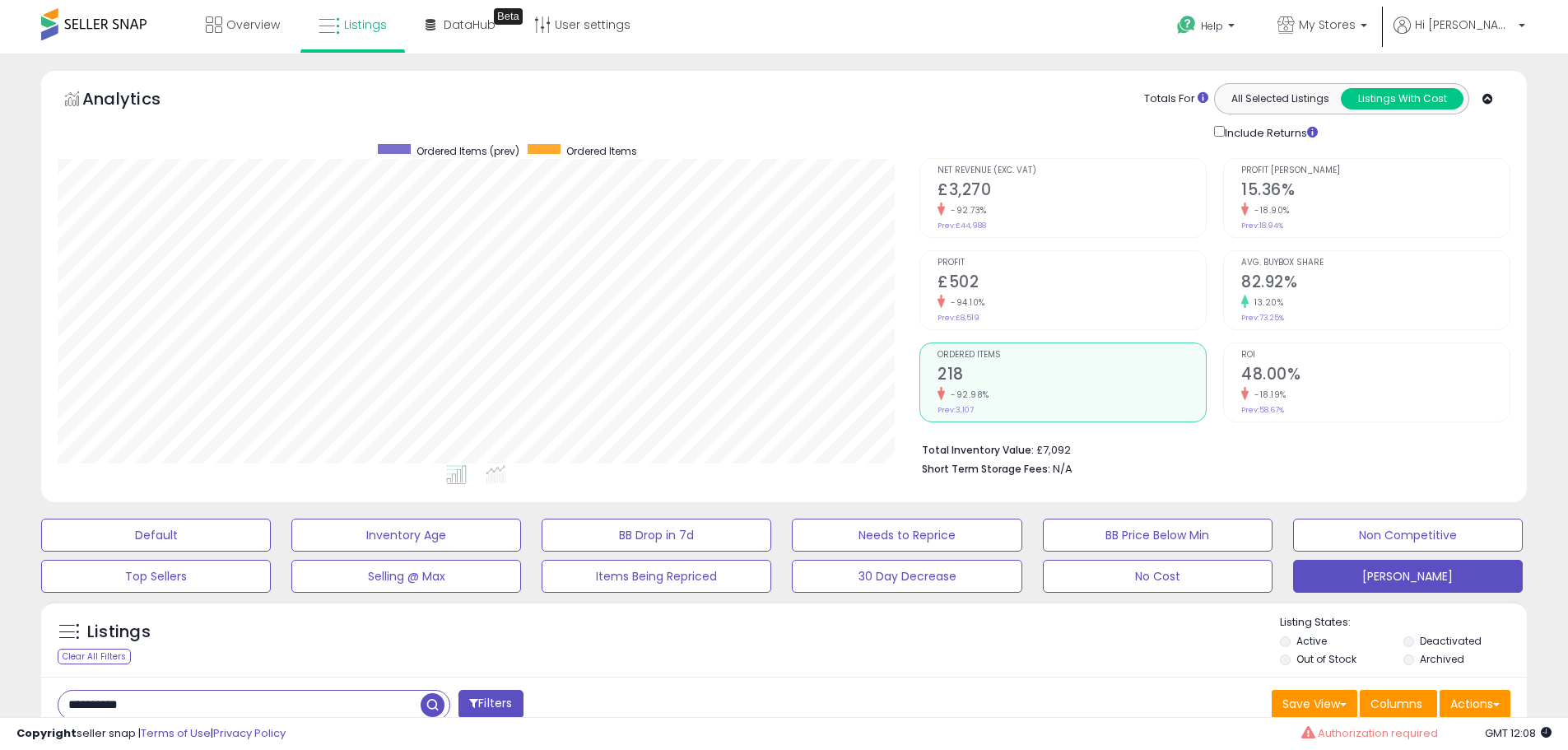
select select "**"
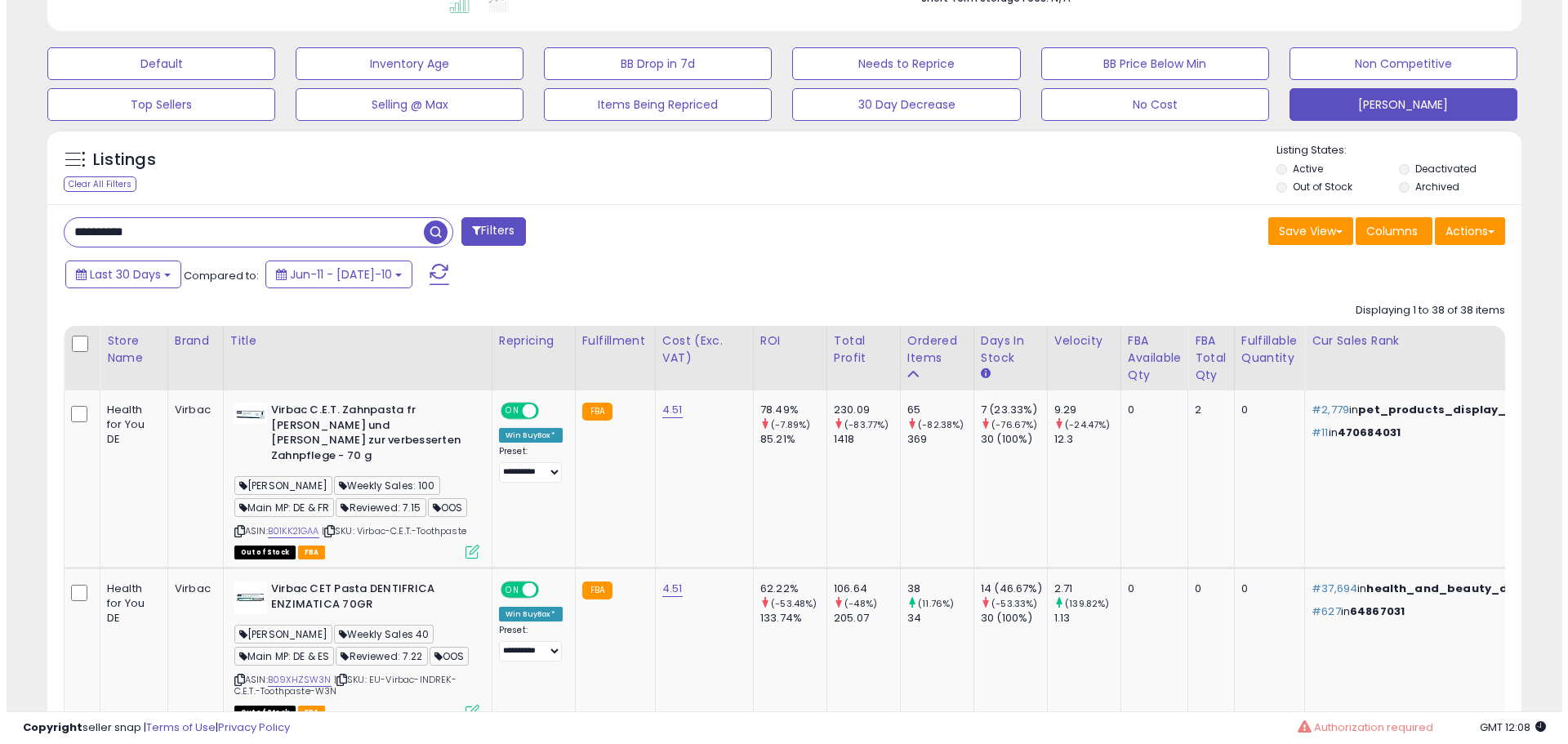
scroll to position [572, 0]
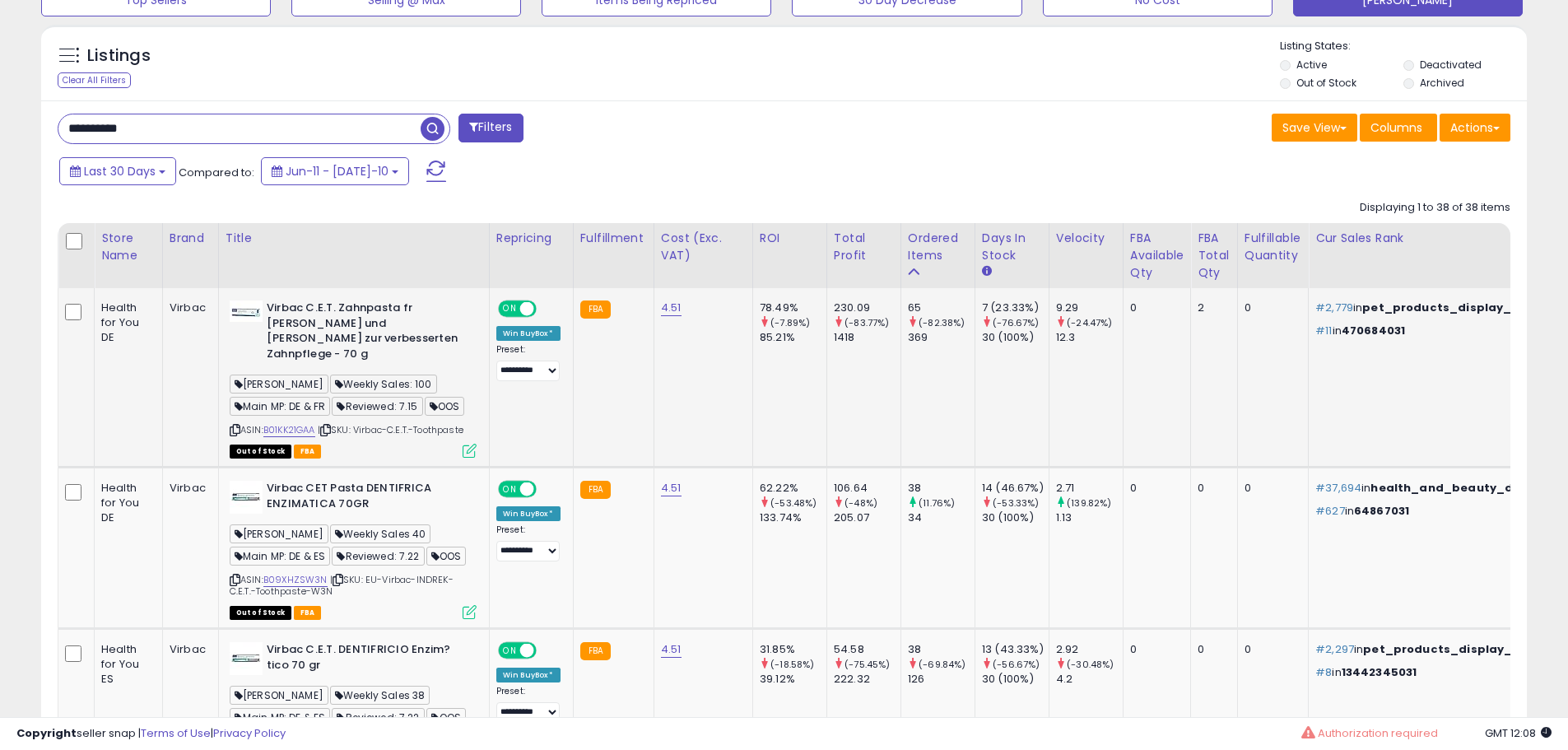
click at [471, 443] on icon at bounding box center [469, 450] width 14 height 14
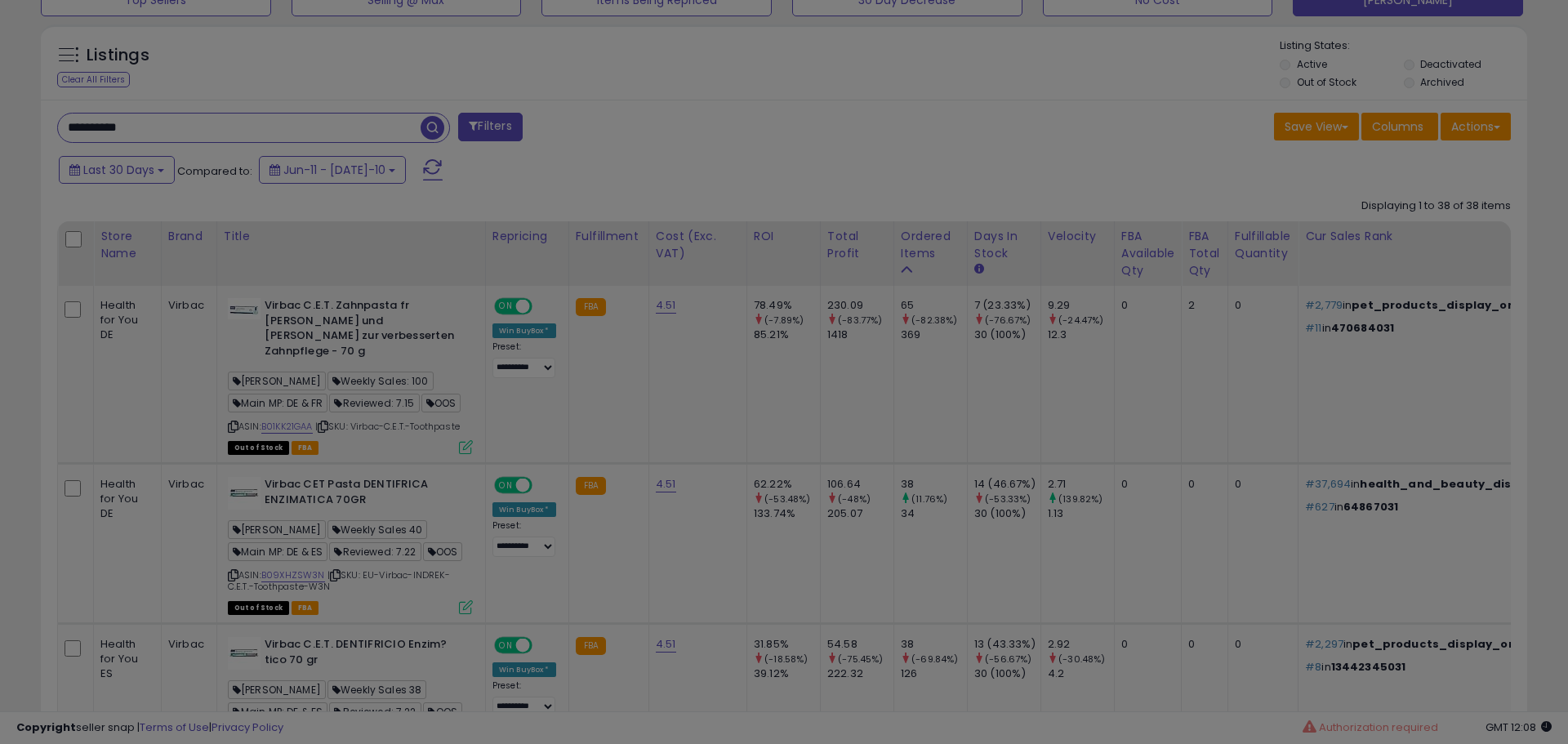
scroll to position [335, 862]
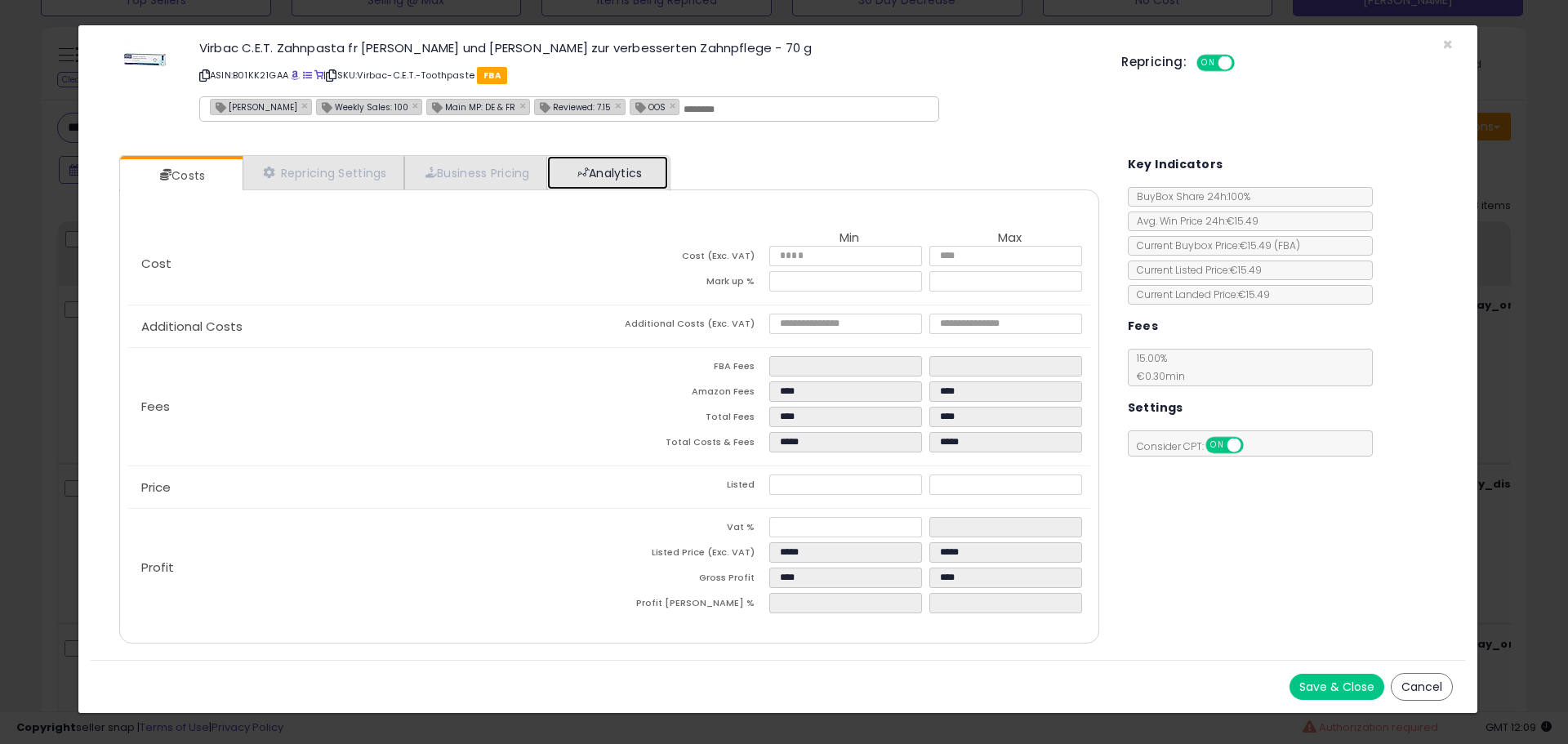
click at [617, 178] on link "Analytics" at bounding box center [607, 172] width 121 height 33
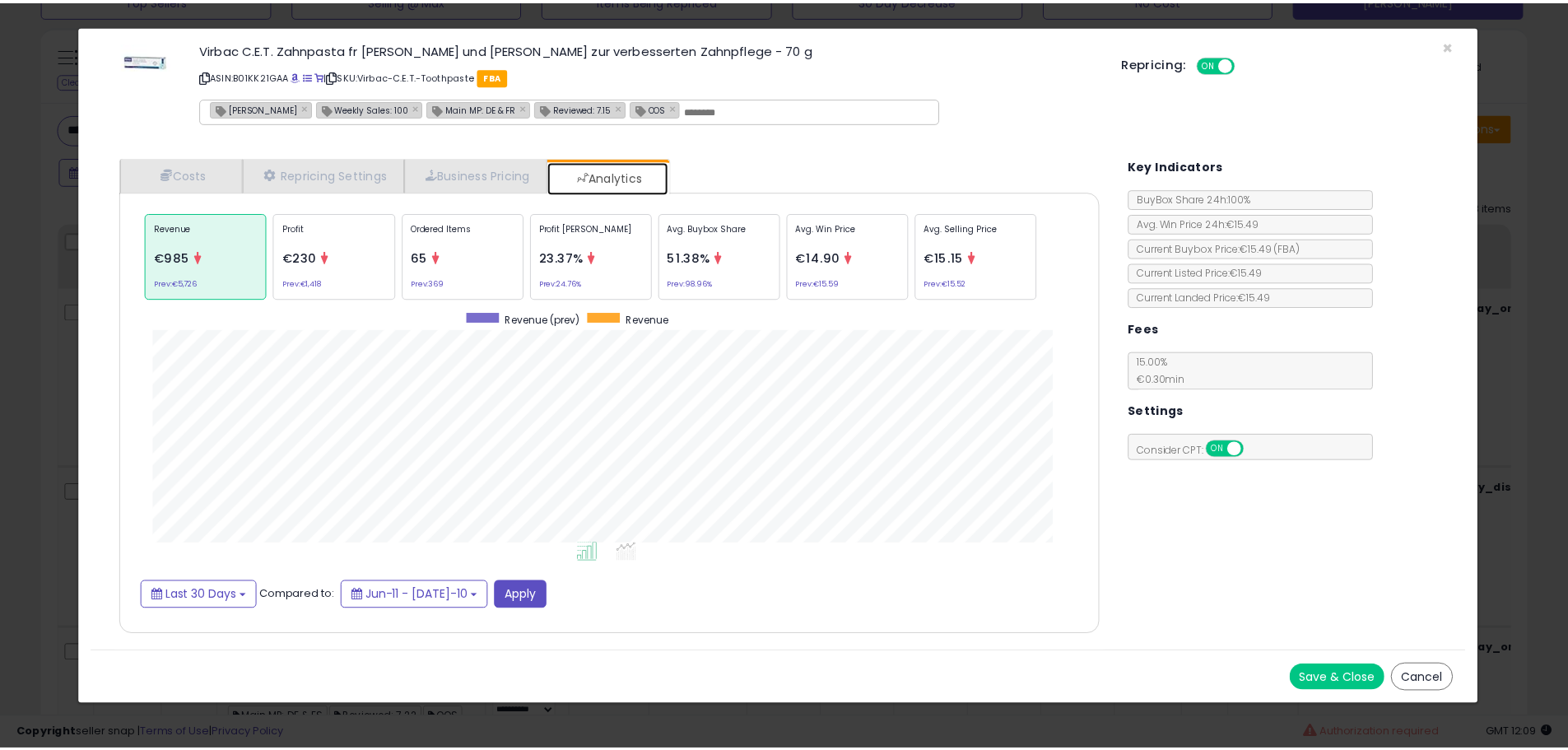
scroll to position [506, 1021]
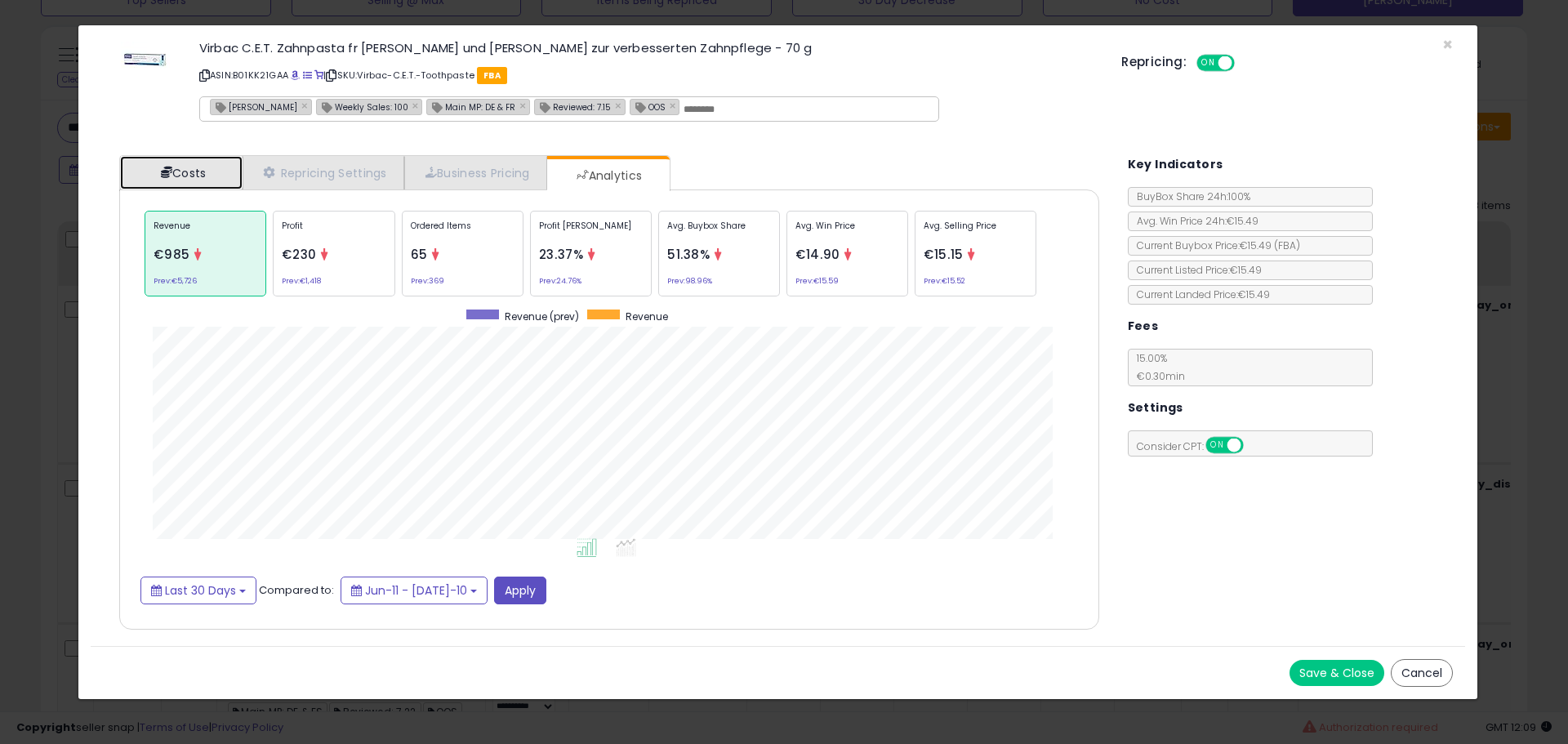
click at [214, 174] on link "Costs" at bounding box center [181, 172] width 122 height 33
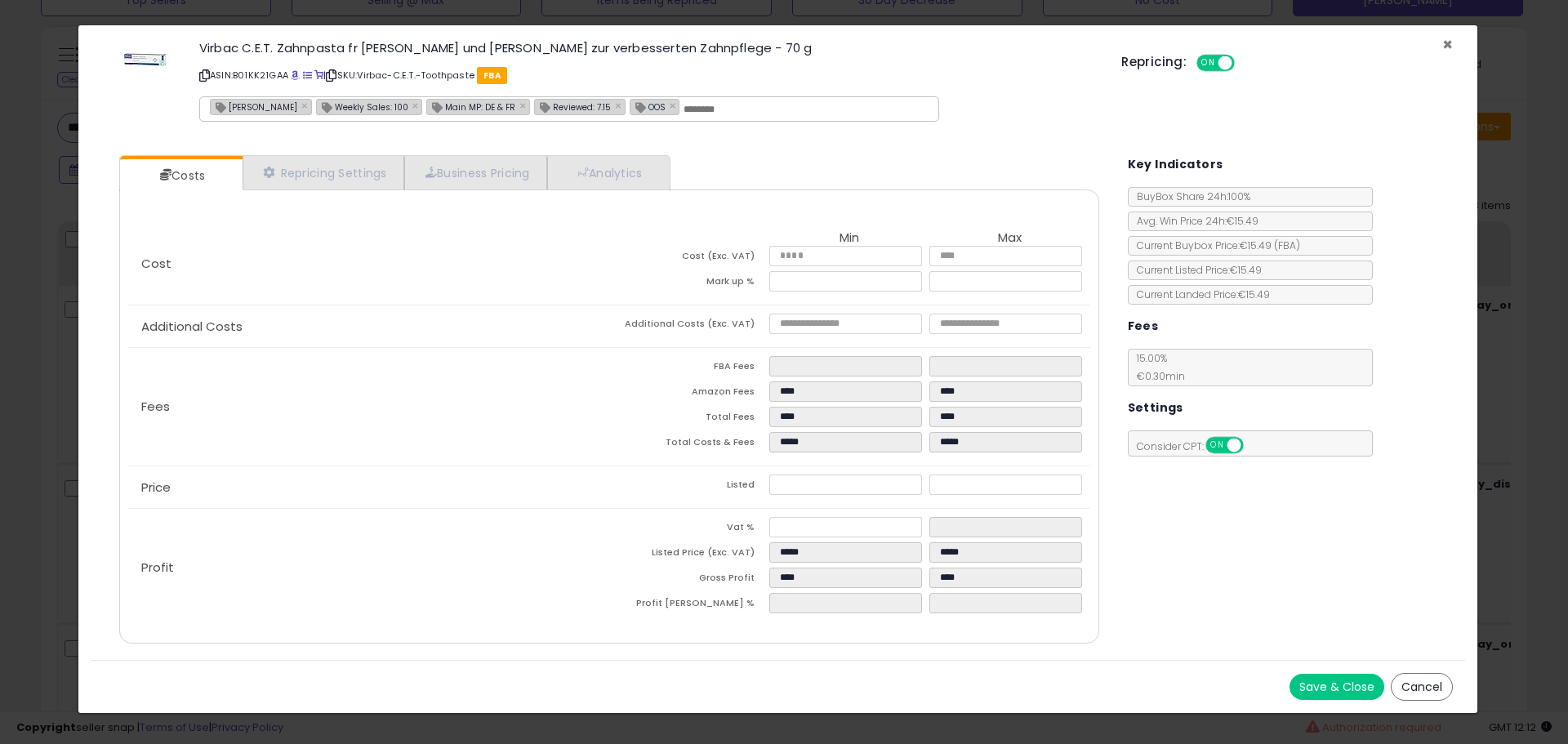
click at [1445, 43] on span "×" at bounding box center [1447, 44] width 10 height 24
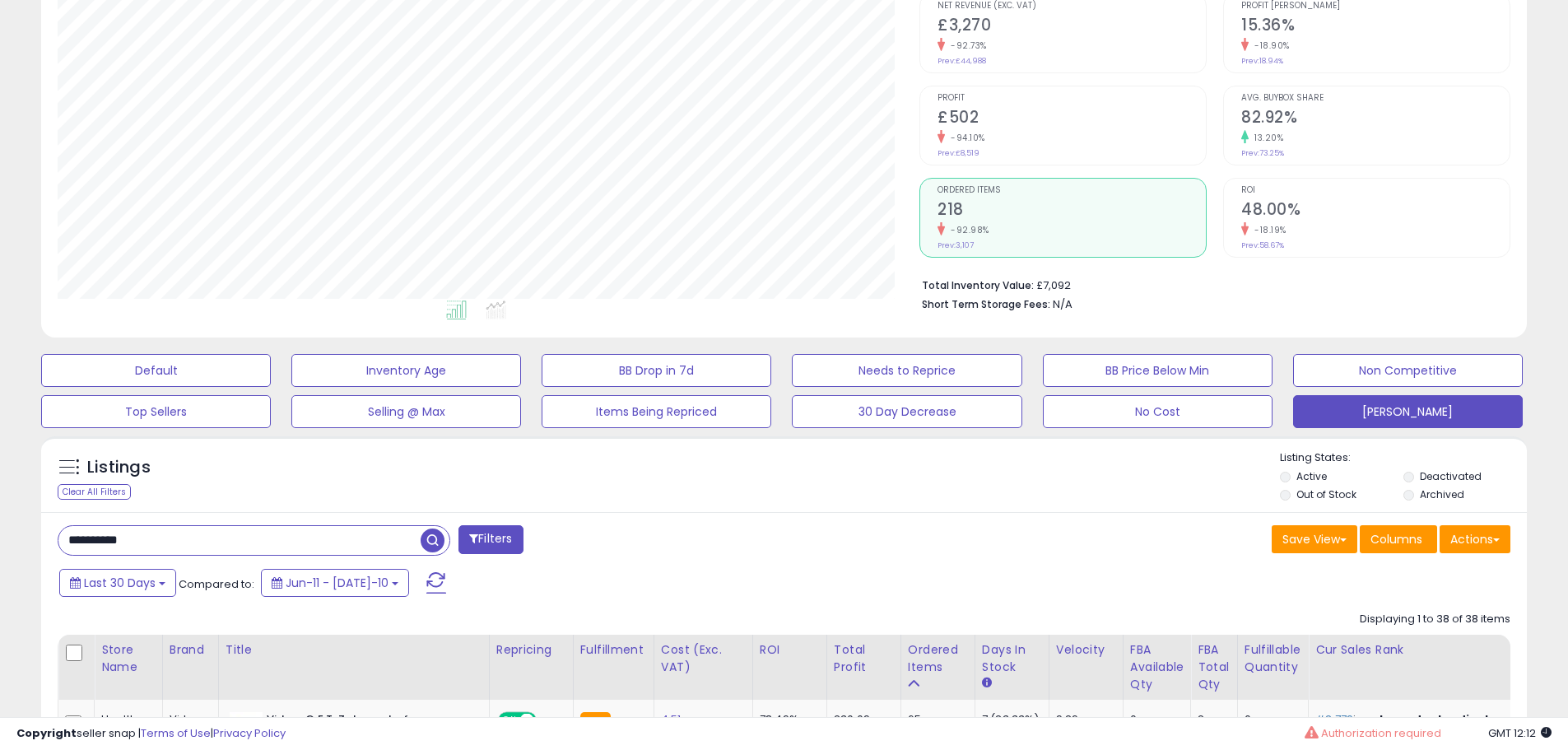
scroll to position [0, 0]
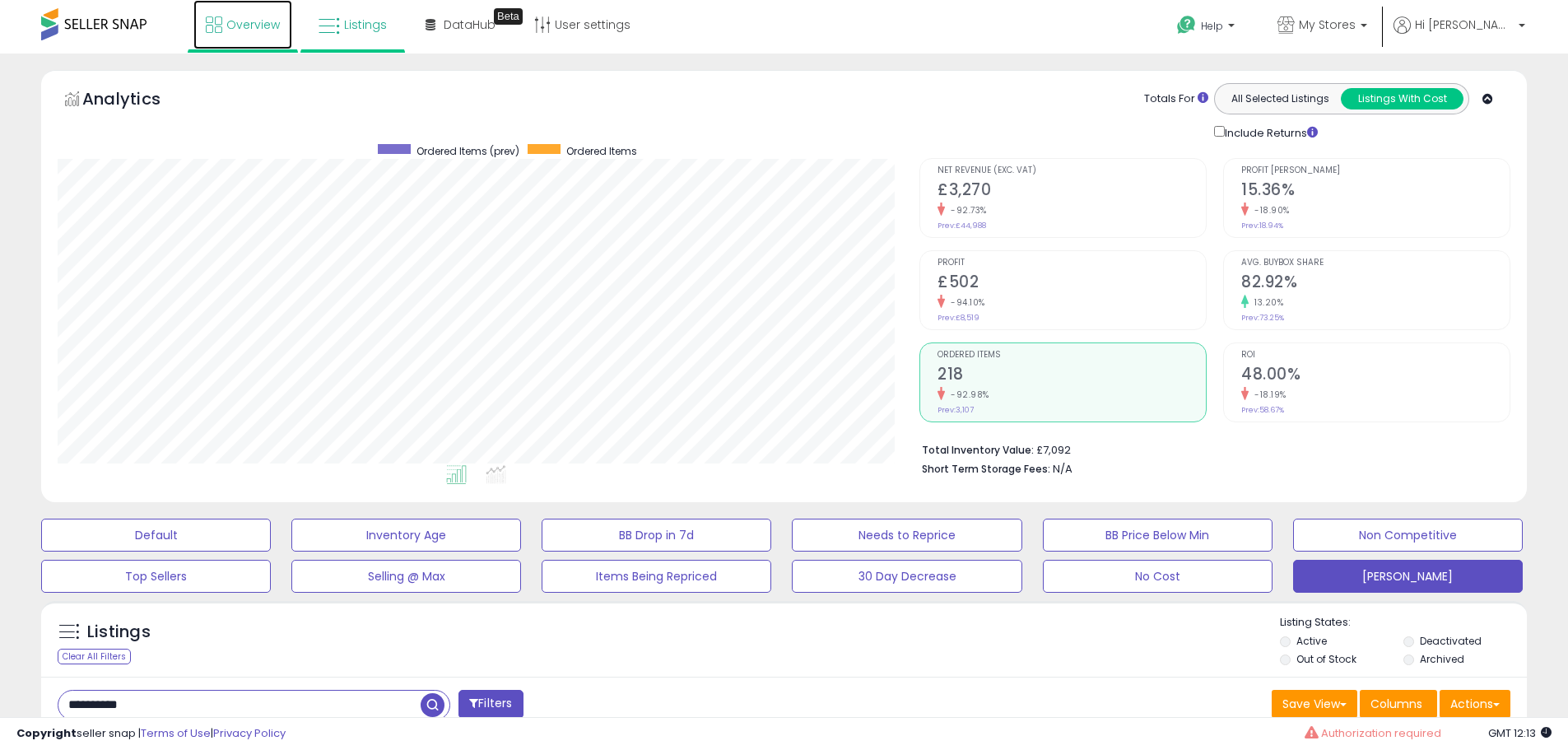
click at [244, 27] on span "Overview" at bounding box center [253, 24] width 53 height 16
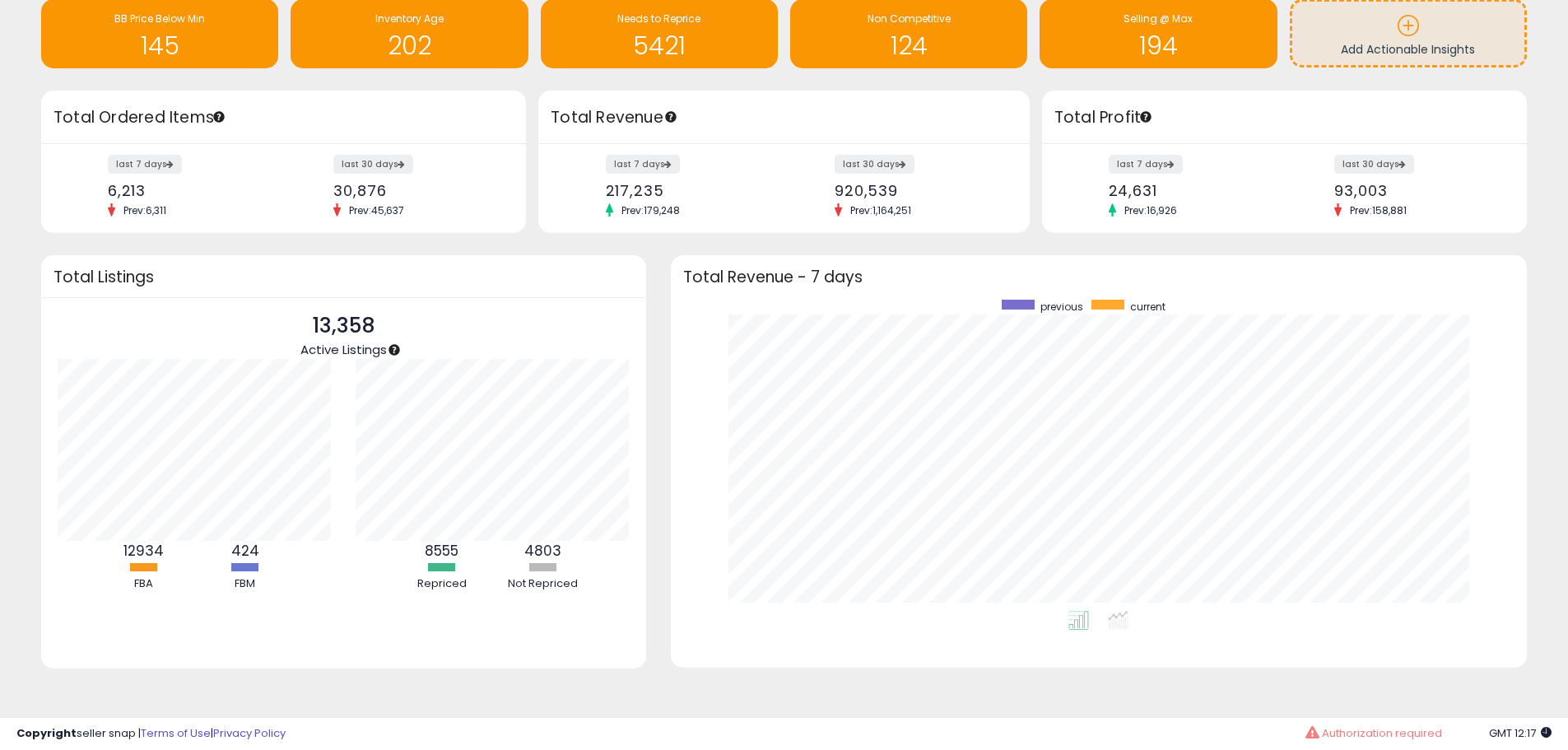
scroll to position [91, 0]
